Goal: Check status: Check status

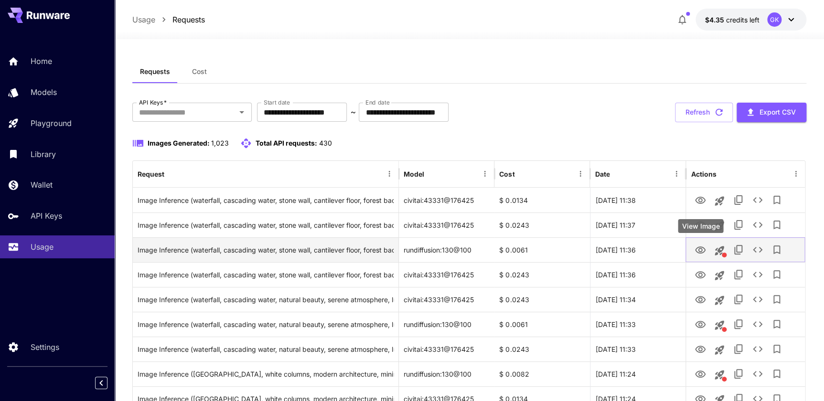
click at [693, 246] on button "View Image" at bounding box center [699, 250] width 19 height 20
click at [698, 248] on icon "View Image" at bounding box center [699, 249] width 11 height 11
click at [701, 248] on icon "View Image" at bounding box center [700, 249] width 11 height 7
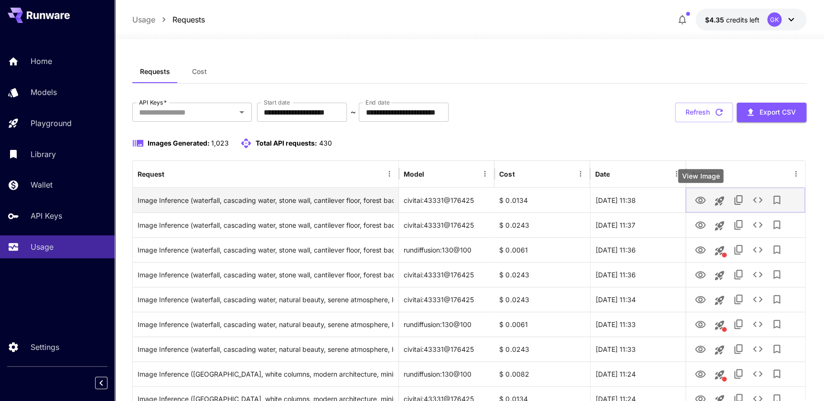
click at [700, 198] on icon "View Image" at bounding box center [700, 200] width 11 height 7
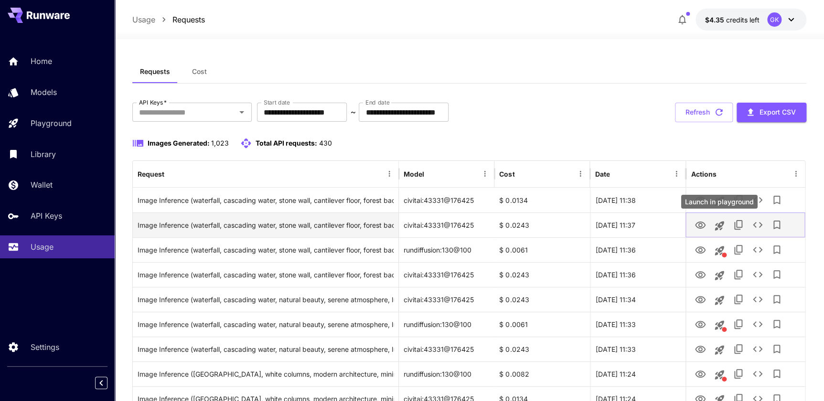
click at [702, 225] on icon "View Image" at bounding box center [699, 225] width 11 height 11
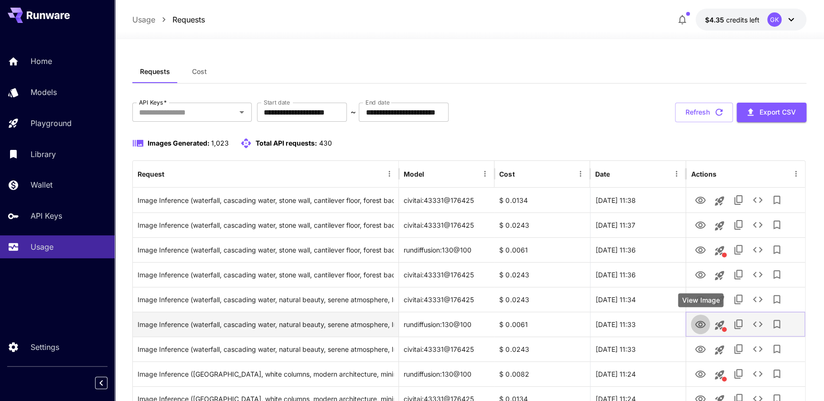
click at [702, 325] on icon "View Image" at bounding box center [699, 324] width 11 height 11
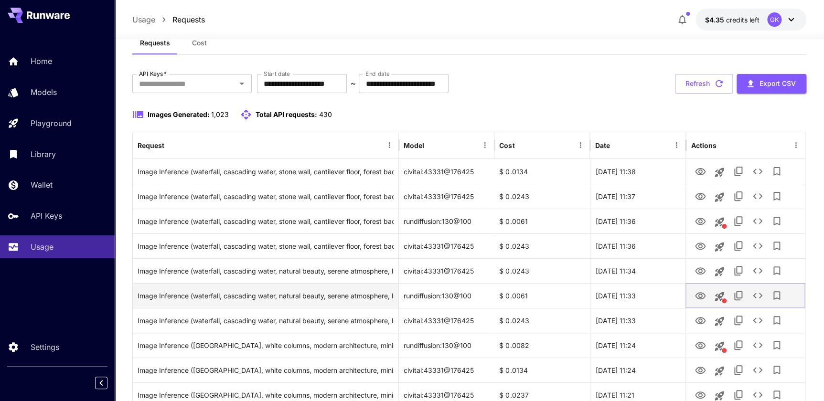
scroll to position [43, 0]
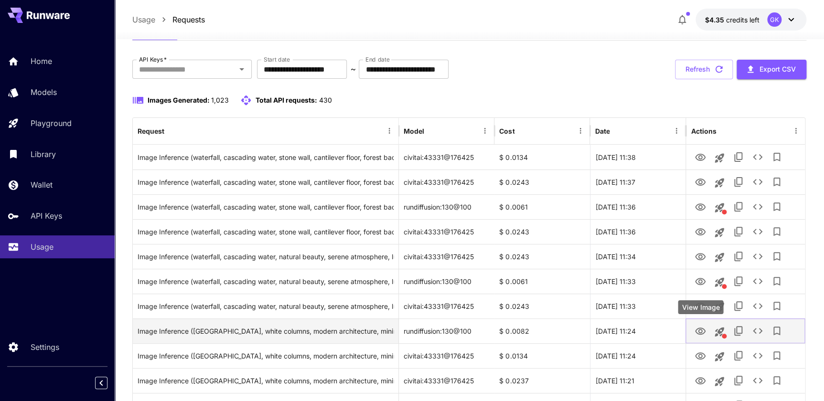
click at [699, 334] on icon "View Image" at bounding box center [700, 331] width 11 height 7
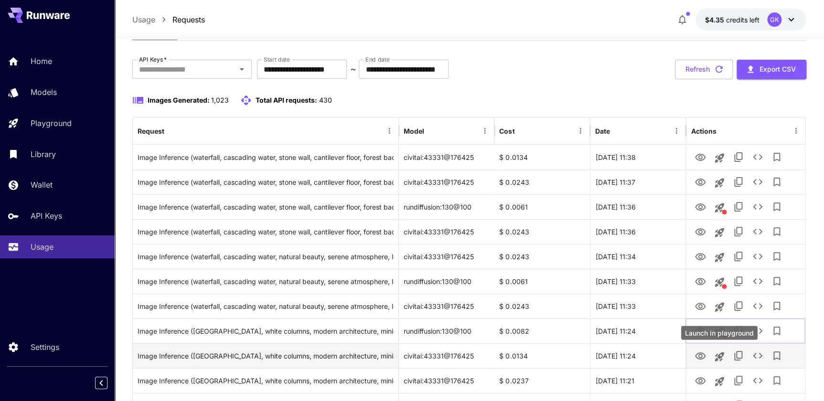
scroll to position [86, 0]
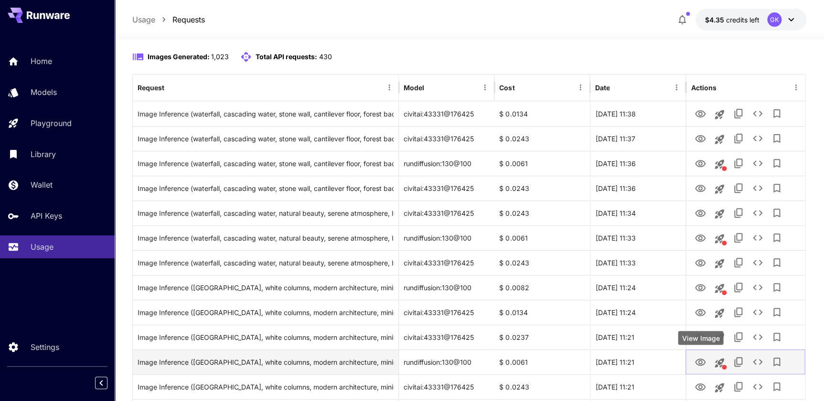
click at [702, 362] on icon "View Image" at bounding box center [699, 362] width 11 height 11
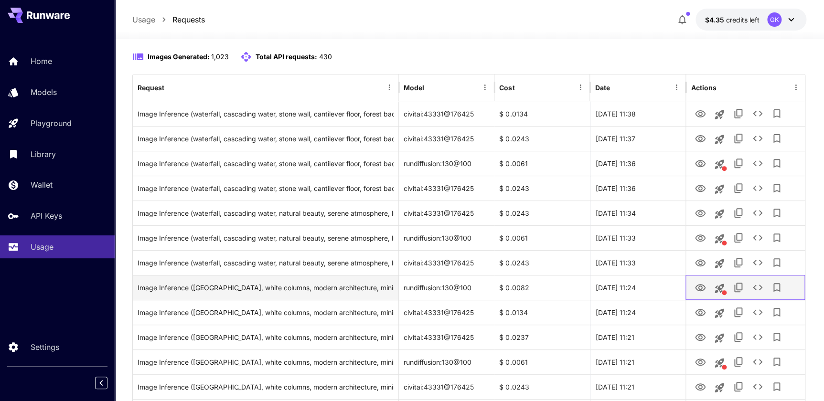
click at [688, 287] on div at bounding box center [744, 287] width 119 height 25
click at [694, 286] on icon "View Image" at bounding box center [699, 287] width 11 height 11
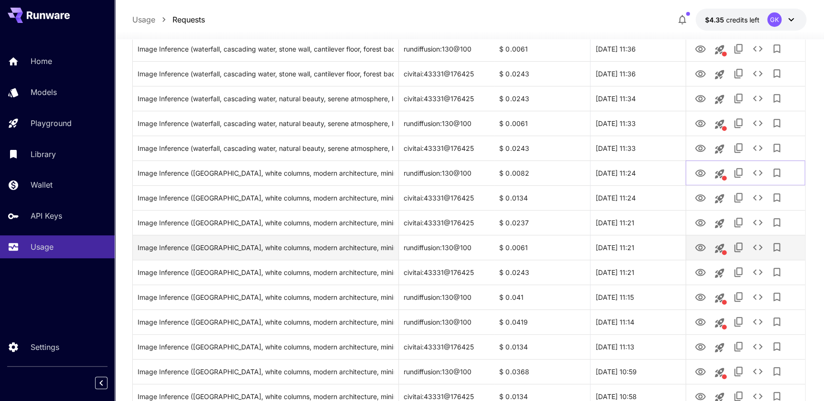
scroll to position [217, 0]
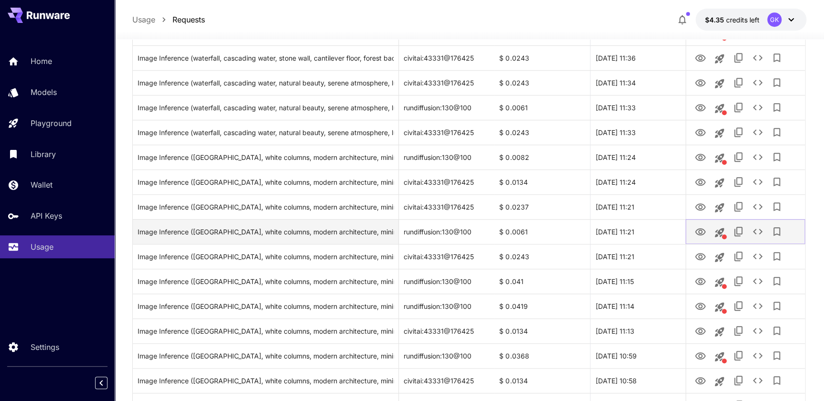
click at [692, 230] on button "View Image" at bounding box center [699, 232] width 19 height 20
click at [697, 237] on icon "View Image" at bounding box center [699, 231] width 11 height 11
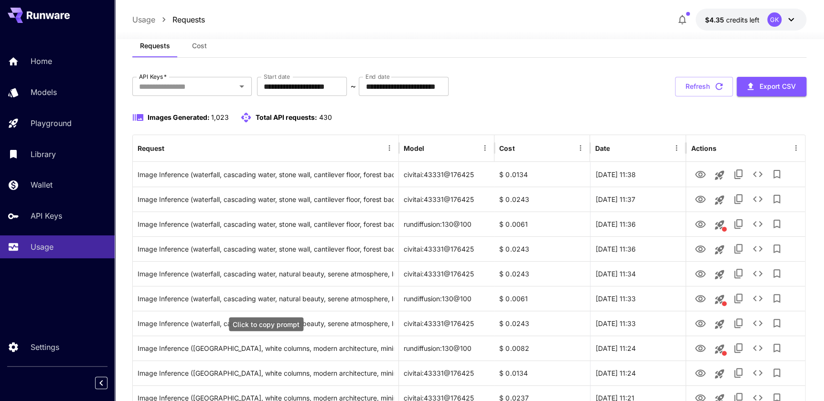
scroll to position [0, 0]
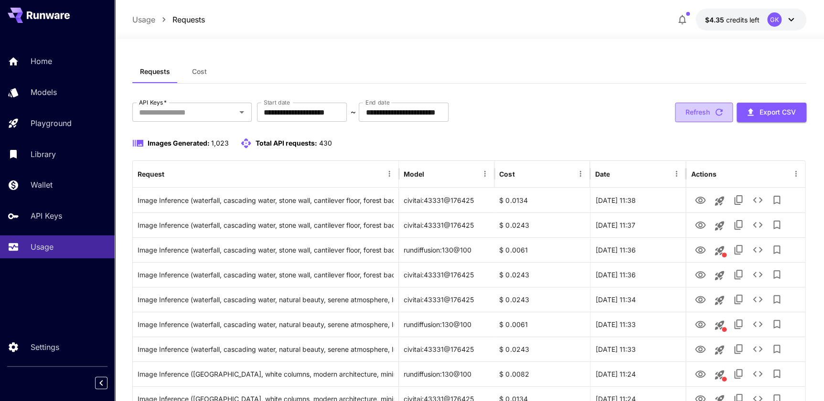
click at [708, 115] on button "Refresh" at bounding box center [704, 113] width 58 height 20
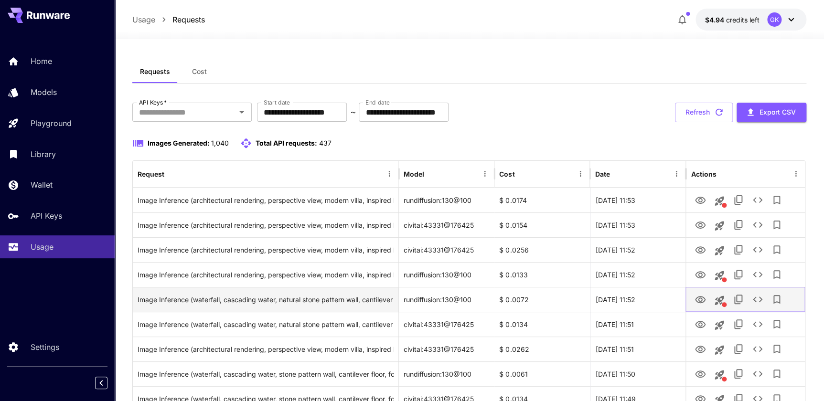
click at [694, 296] on icon "View Image" at bounding box center [699, 299] width 11 height 11
